Goal: Find specific page/section: Find specific page/section

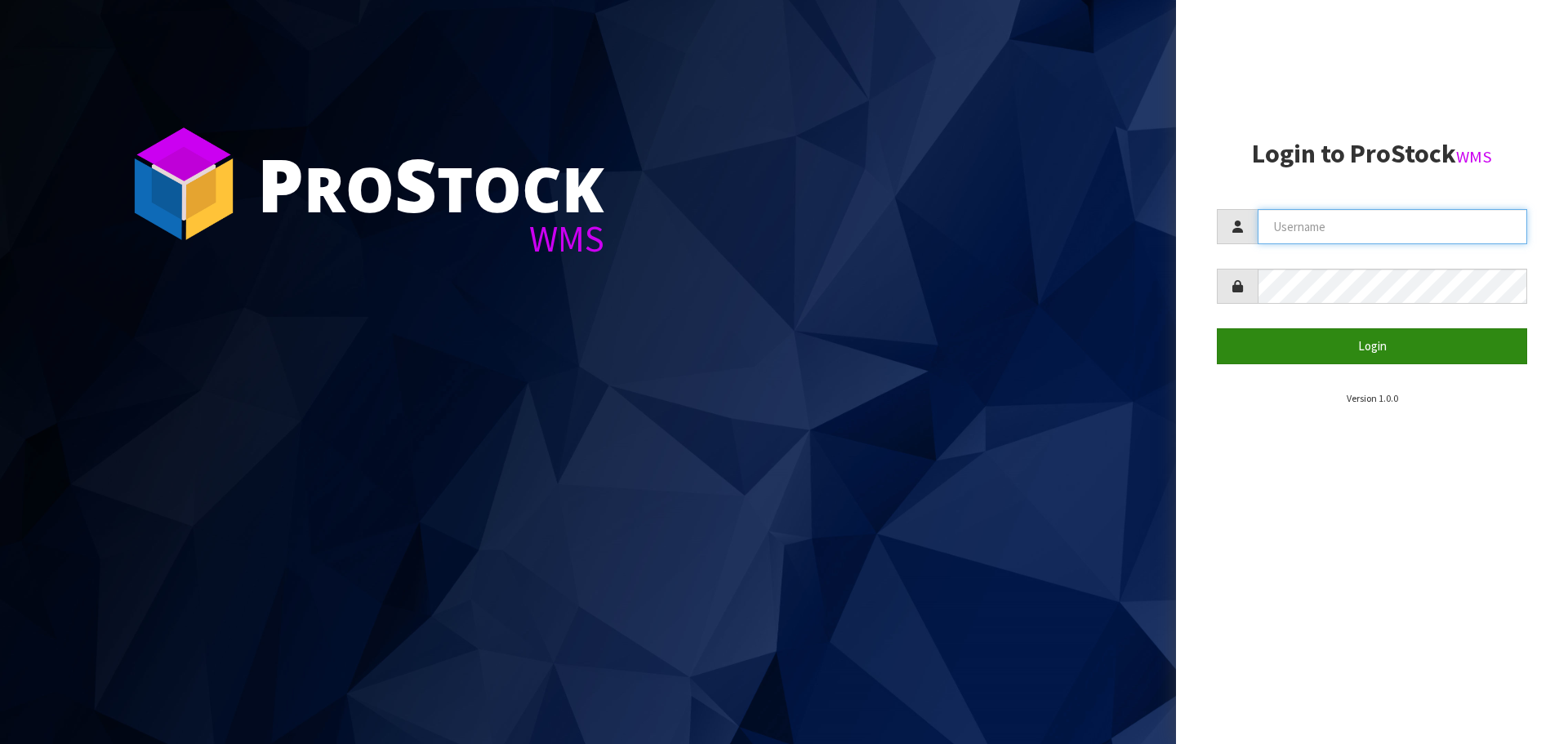
type input "[EMAIL_ADDRESS][DOMAIN_NAME]"
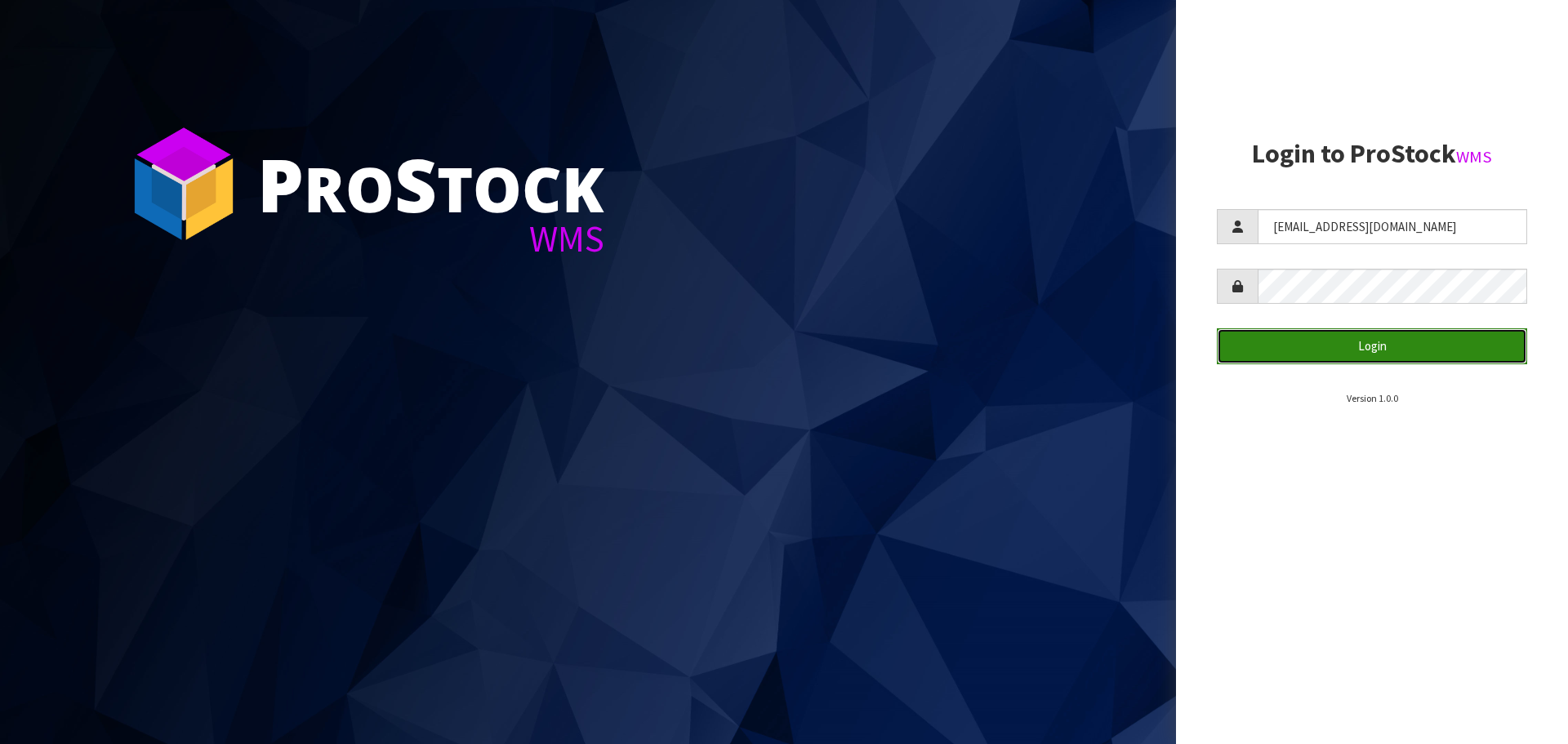
click at [1363, 348] on button "Login" at bounding box center [1371, 345] width 310 height 35
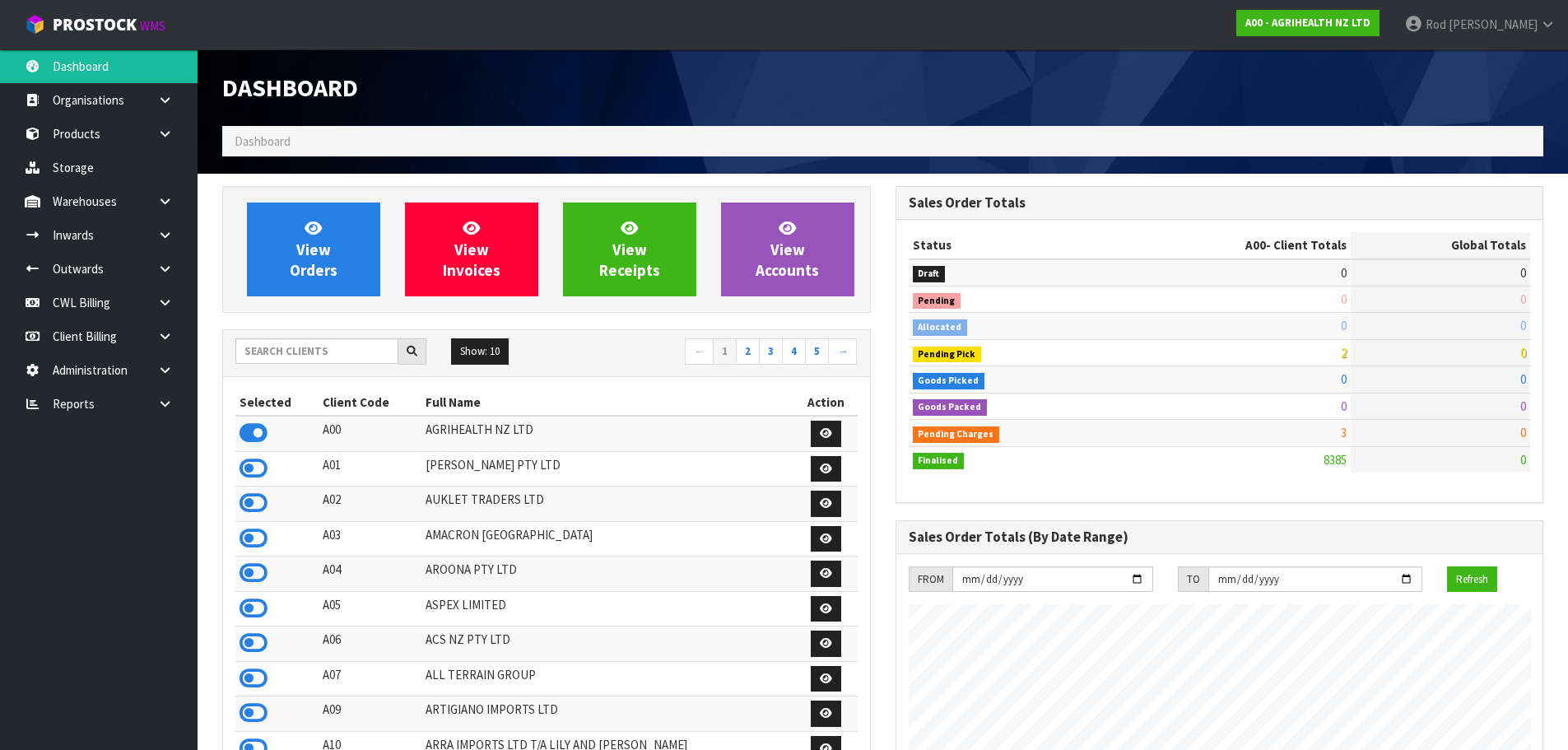
scroll to position [1246, 672]
click at [161, 400] on icon at bounding box center [164, 403] width 15 height 12
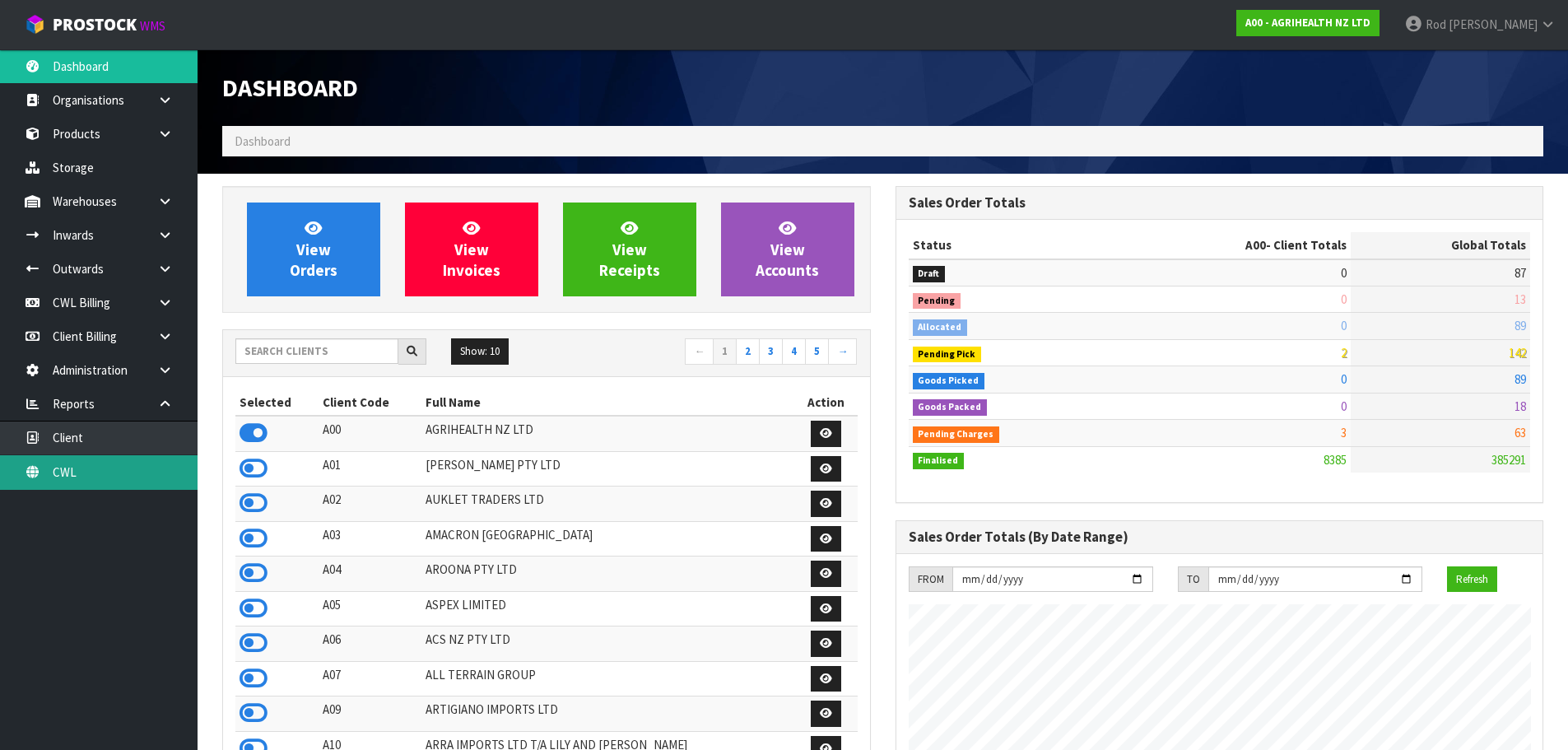
click at [90, 465] on link "CWL" at bounding box center [98, 471] width 197 height 34
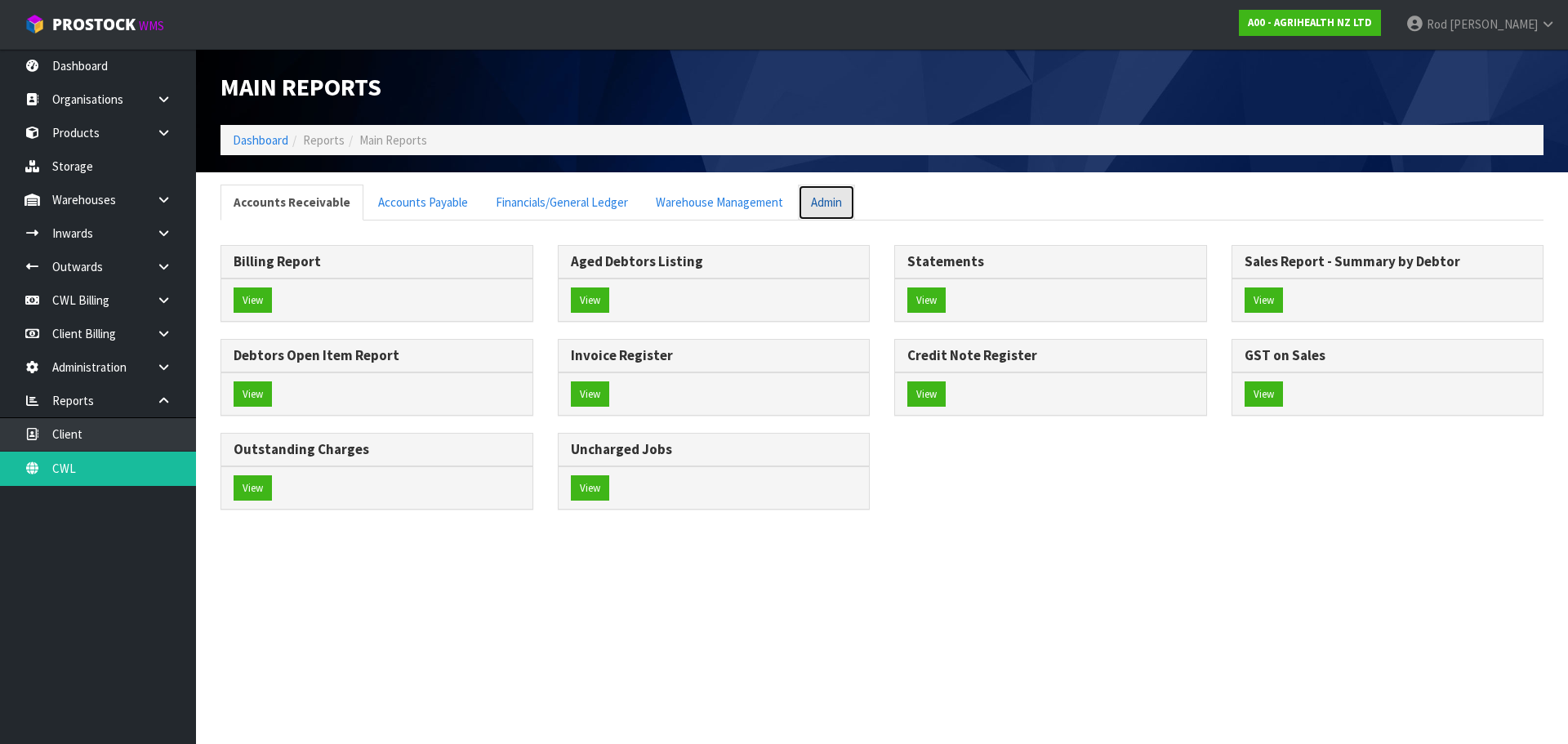
click at [821, 205] on link "Admin" at bounding box center [826, 201] width 57 height 35
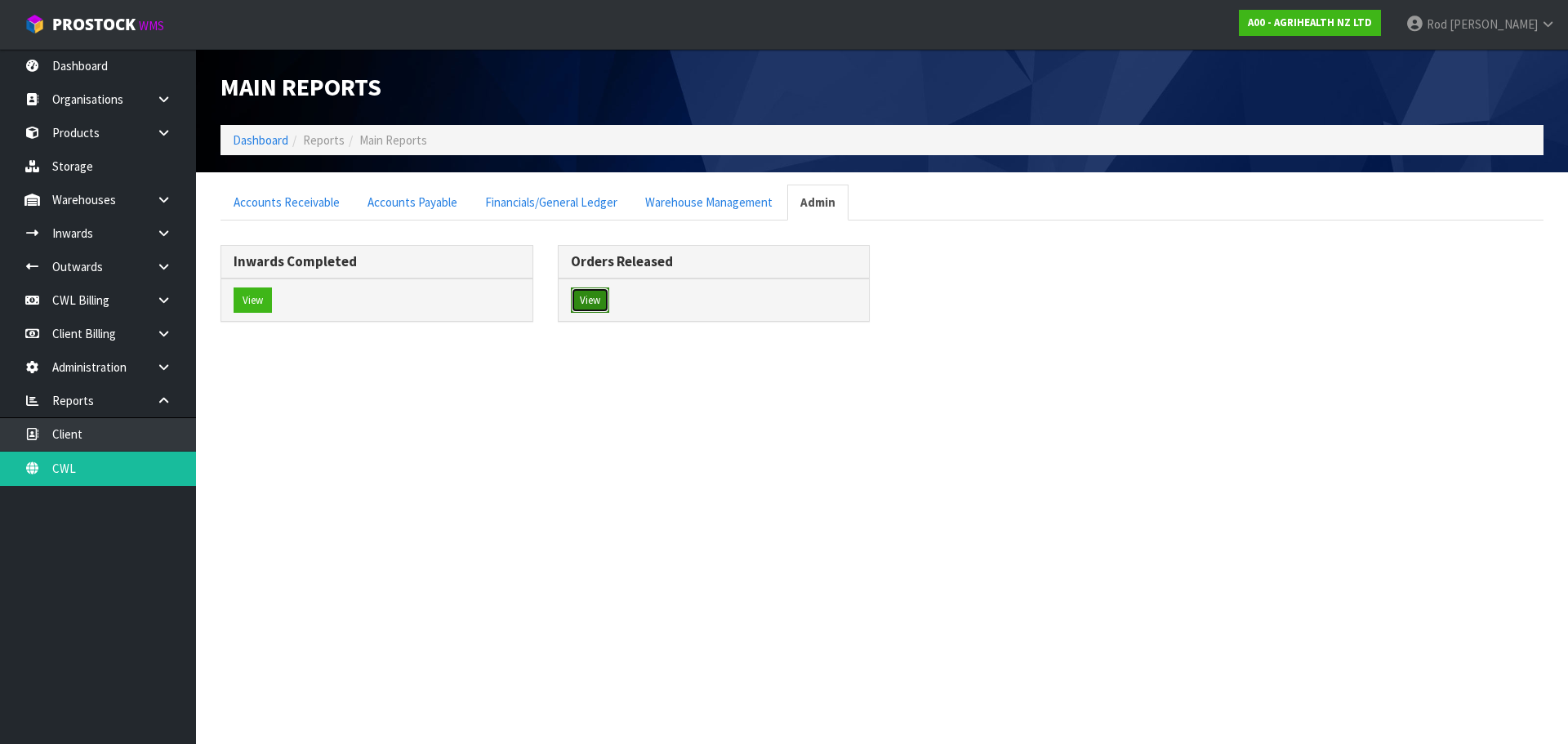
click at [589, 295] on button "View" at bounding box center [590, 300] width 38 height 26
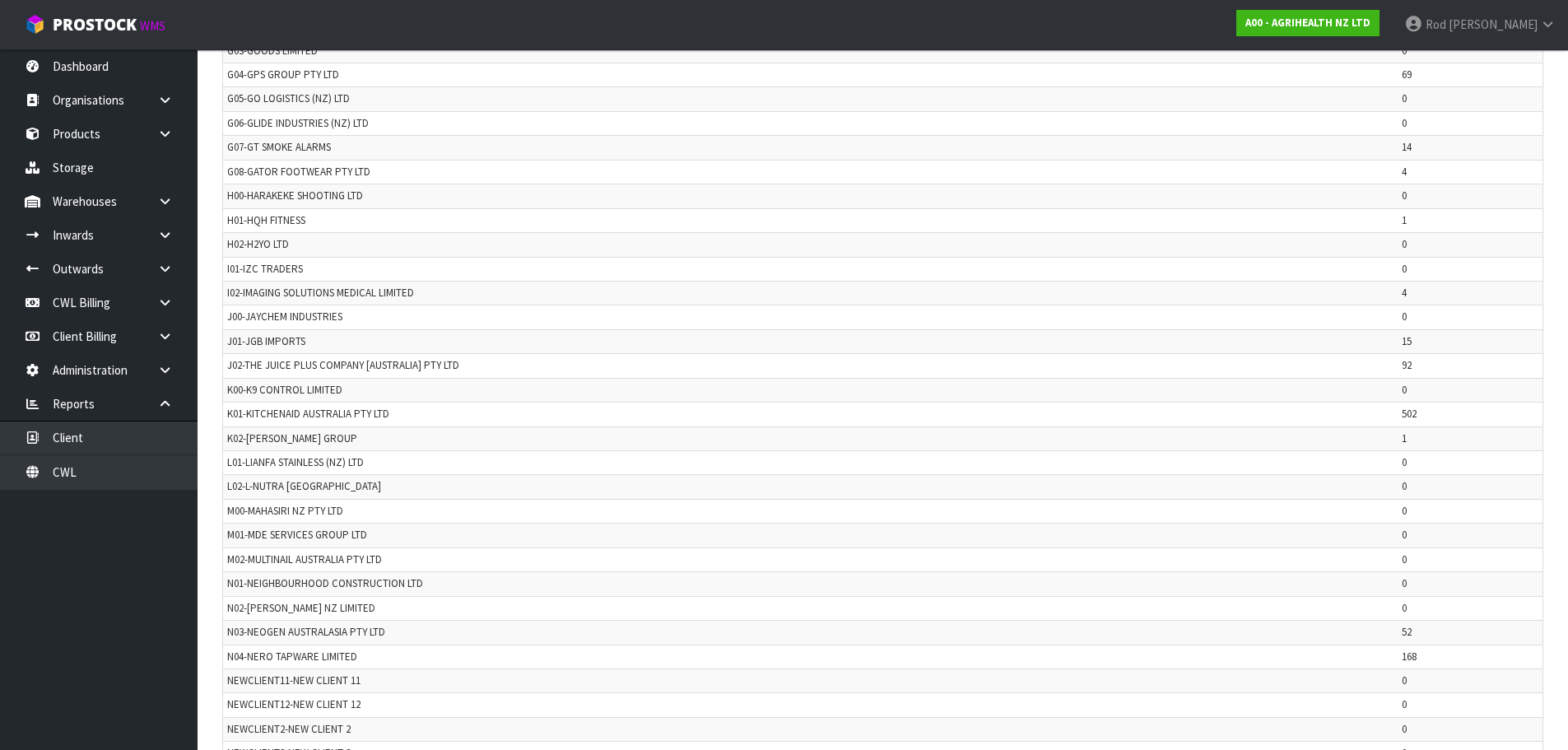
scroll to position [2146, 0]
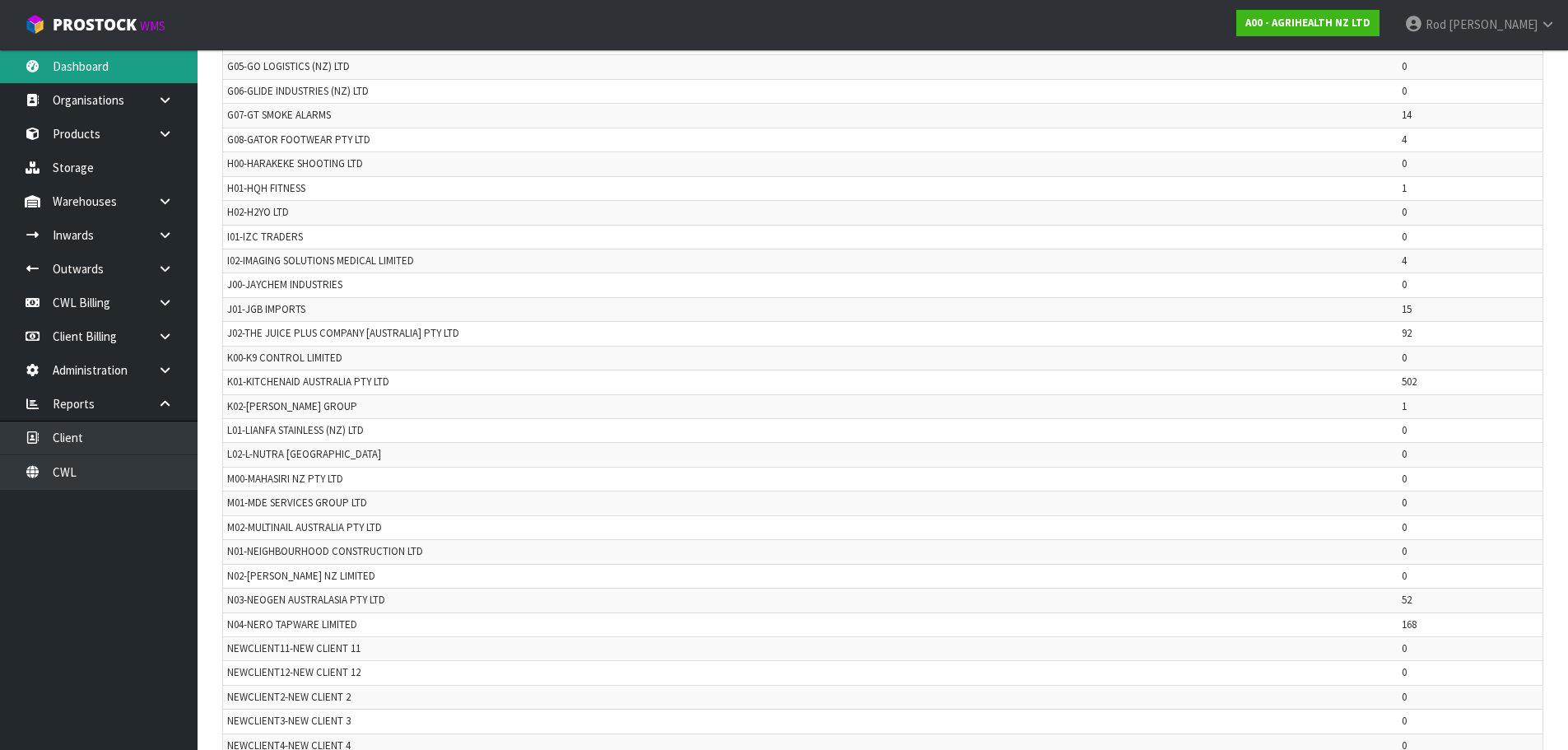
click at [94, 62] on link "Dashboard" at bounding box center [98, 65] width 197 height 34
